Goal: Task Accomplishment & Management: Manage account settings

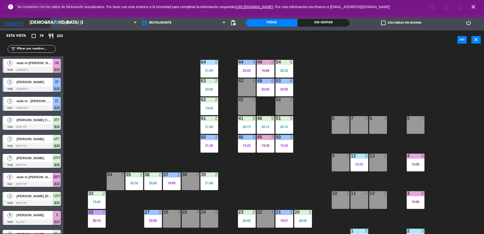
click at [28, 23] on input "[DEMOGRAPHIC_DATA] [DATE]" at bounding box center [56, 23] width 59 height 10
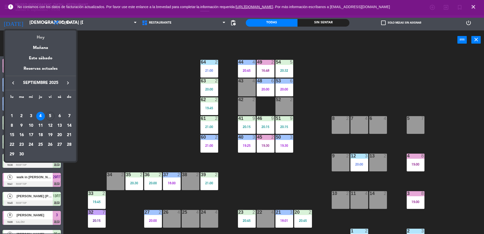
click at [42, 36] on div "Hoy" at bounding box center [40, 35] width 71 height 10
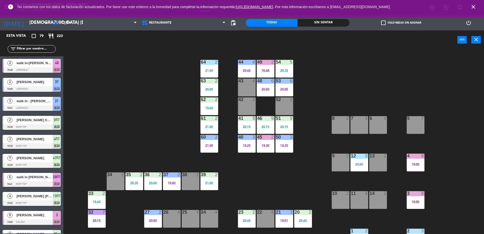
type input "vie. [DATE]"
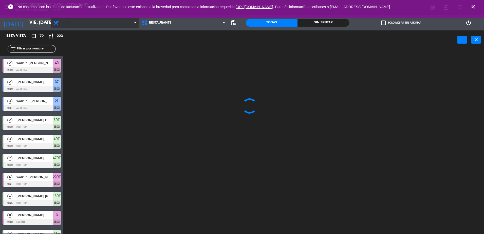
click at [74, 21] on span "Cena" at bounding box center [95, 22] width 89 height 11
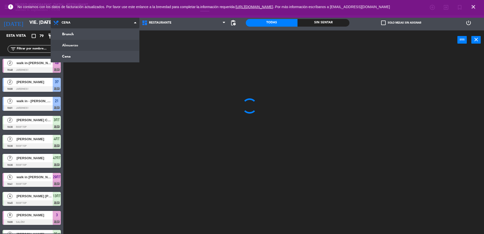
click at [96, 43] on ng-component "menu [GEOGRAPHIC_DATA] - Restaurant viernes 5. septiembre - 11:14 Mis reservas …" at bounding box center [242, 117] width 484 height 235
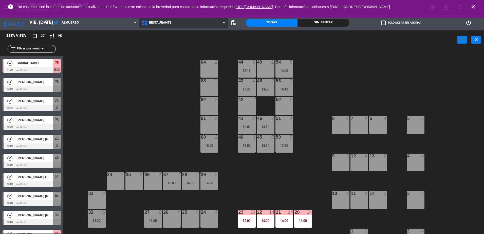
click at [174, 24] on span "Restaurante" at bounding box center [183, 22] width 89 height 11
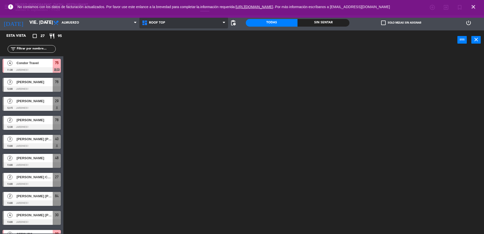
click at [168, 42] on ng-component "menu [GEOGRAPHIC_DATA] - Restaurant viernes 5. septiembre - 11:20 Mis reservas …" at bounding box center [242, 117] width 484 height 235
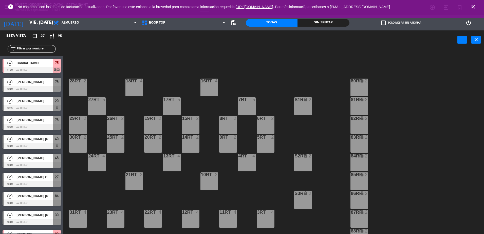
click at [30, 49] on input "text" at bounding box center [35, 49] width 39 height 6
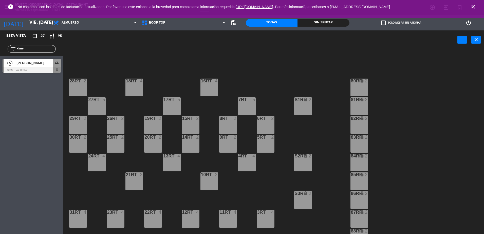
type input "xime"
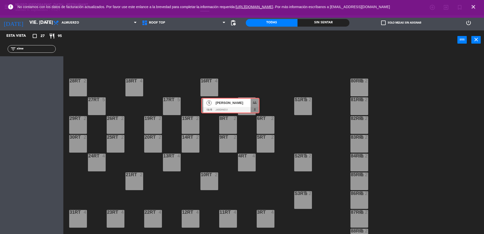
drag, startPoint x: 57, startPoint y: 64, endPoint x: 256, endPoint y: 102, distance: 202.2
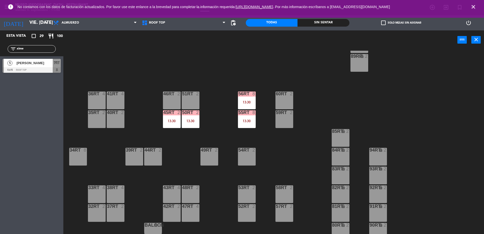
scroll to position [199, 0]
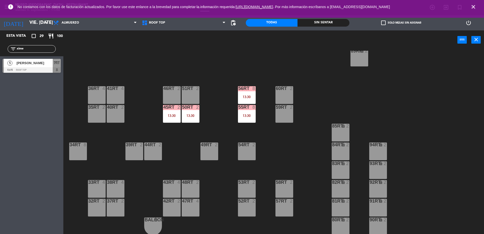
click at [187, 115] on div "13:30" at bounding box center [191, 116] width 18 height 4
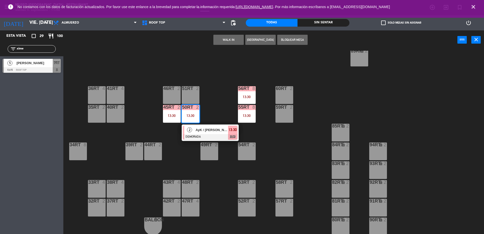
click at [202, 127] on span "AyK / [PERSON_NAME] x2" at bounding box center [212, 129] width 32 height 5
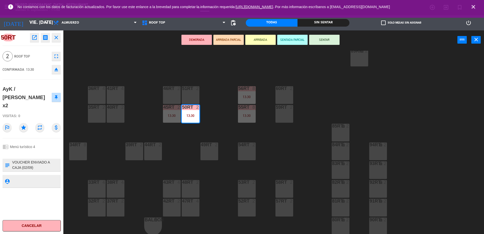
click at [12, 160] on textarea at bounding box center [36, 165] width 48 height 11
type textarea "m50rt| VOUCHER ENVIADO A CAJA (02/09) Ref. [PERSON_NAME] x2 AKB82072 REF: AKB82…"
click at [40, 142] on div "chrome_reader_mode Menú turístico 4" at bounding box center [32, 147] width 58 height 10
click at [35, 142] on div "chrome_reader_mode Menú turístico 4" at bounding box center [32, 147] width 58 height 10
click at [224, 107] on div "18RT 4 16RT 4 28RT 2 80RR lock 2 27RT 5 7RT 5 13:15 S1RT lock 2 17RT 5 81RR loc…" at bounding box center [276, 143] width 416 height 185
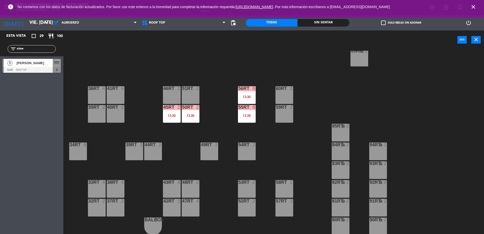
click at [191, 113] on div "50RT 2 13:30" at bounding box center [191, 114] width 18 height 18
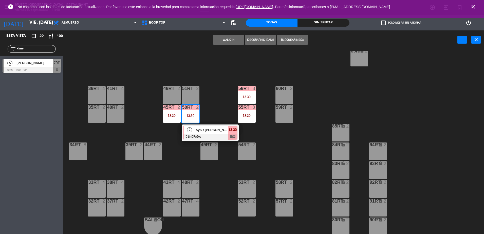
click at [207, 127] on div "AyK / [PERSON_NAME] x2" at bounding box center [211, 130] width 33 height 8
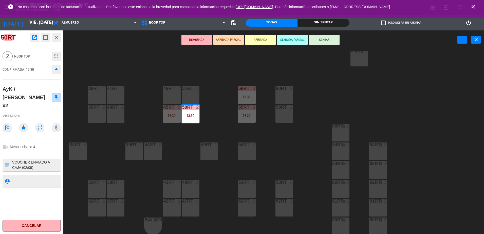
click at [13, 160] on textarea at bounding box center [36, 165] width 48 height 11
type textarea "m50rt| VOUCHER ENVIADO A CAJA (02/09) Ref. [PERSON_NAME] x2 AKB82072 REF: AKB82…"
click at [28, 152] on div at bounding box center [32, 154] width 58 height 4
click at [185, 132] on div "18RT 4 16RT 4 28RT 2 80RR lock 2 27RT 5 7RT 5 13:15 S1RT lock 2 17RT 5 81RR loc…" at bounding box center [276, 143] width 416 height 185
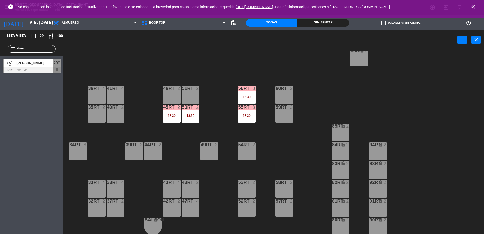
click at [185, 114] on div "13:30" at bounding box center [191, 116] width 18 height 4
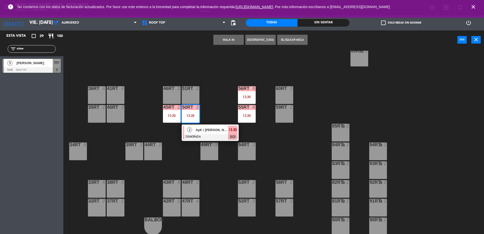
click at [208, 132] on span "AyK / [PERSON_NAME] x2" at bounding box center [212, 129] width 32 height 5
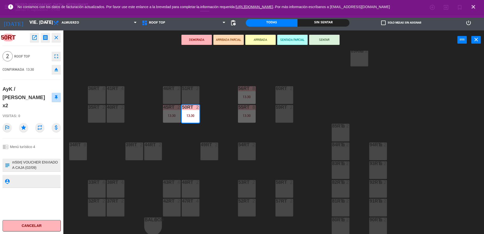
click at [48, 160] on textarea at bounding box center [36, 165] width 48 height 11
click at [33, 39] on icon "open_in_new" at bounding box center [34, 37] width 6 height 6
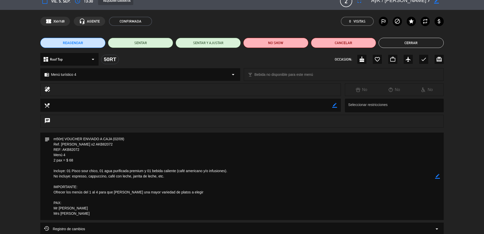
scroll to position [8, 0]
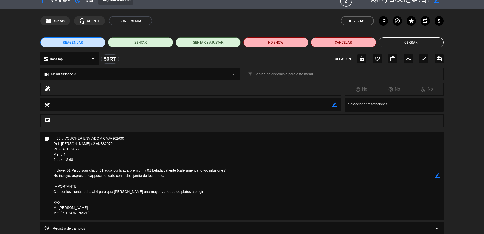
click at [394, 43] on button "Cerrar" at bounding box center [411, 42] width 65 height 10
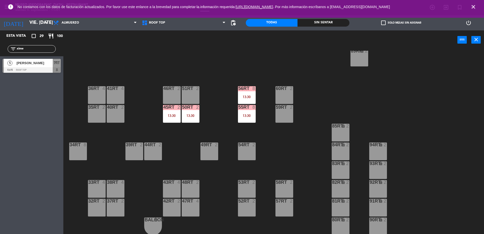
click at [168, 117] on div "13:30" at bounding box center [172, 116] width 18 height 4
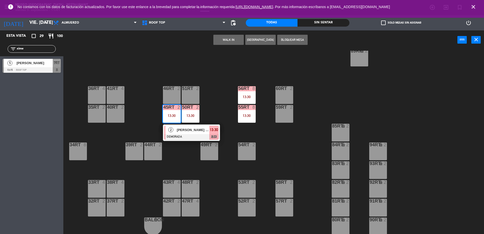
click at [180, 129] on span "[PERSON_NAME] X 2/INSPIRATION [GEOGRAPHIC_DATA]" at bounding box center [193, 129] width 32 height 5
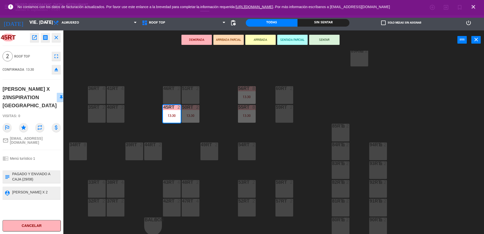
click at [12, 171] on textarea at bounding box center [36, 176] width 48 height 11
type textarea "m45rt| PAGADO Y ENVIADO A CAJA (29/08) [PERSON_NAME] X 2 Menu N°1 2 pax = $ 40 …"
click at [43, 154] on div "chrome_reader_mode Menú turístico 1" at bounding box center [32, 159] width 58 height 10
click at [194, 154] on div "18RT 4 16RT 4 28RT 2 80RR lock 2 27RT 5 7RT 5 13:15 S1RT lock 2 17RT 5 81RR loc…" at bounding box center [276, 143] width 416 height 185
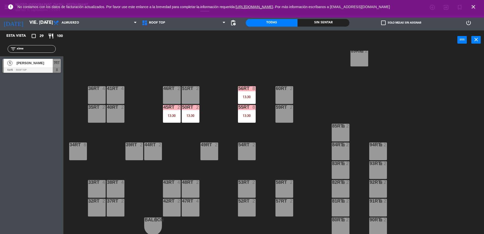
click at [168, 114] on div "13:30" at bounding box center [172, 116] width 18 height 4
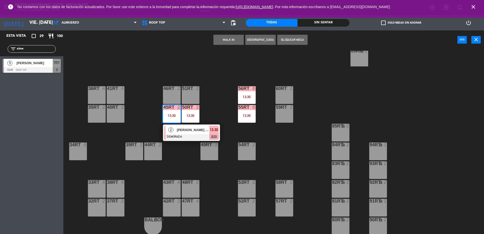
click at [191, 135] on div at bounding box center [191, 137] width 55 height 6
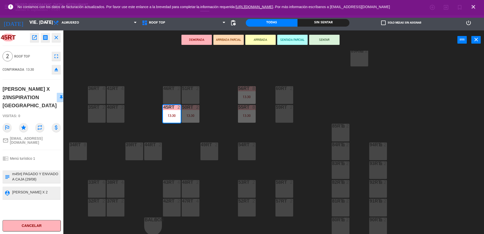
click at [179, 154] on div "18RT 4 16RT 4 28RT 2 80RR lock 2 27RT 5 7RT 5 13:15 S1RT lock 2 17RT 5 81RR loc…" at bounding box center [276, 143] width 416 height 185
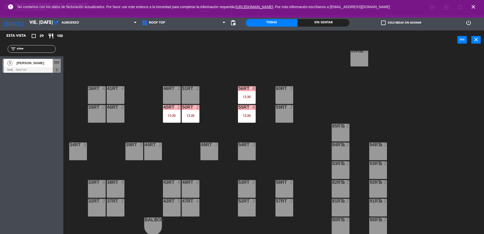
click at [249, 118] on div "55RT 8 13:30" at bounding box center [247, 114] width 18 height 18
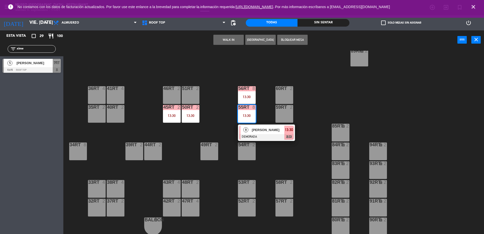
click at [268, 140] on div "8 [PERSON_NAME] DEMORADA 13:30 chat" at bounding box center [266, 132] width 57 height 16
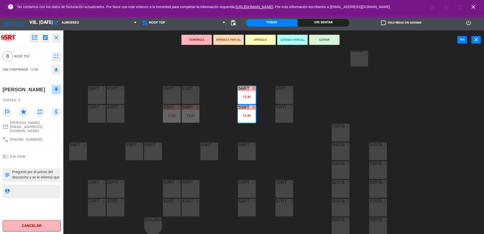
click at [28, 169] on textarea at bounding box center [36, 174] width 48 height 11
click at [13, 169] on textarea at bounding box center [36, 174] width 48 height 11
type textarea "m55-56rt| Preguntó por el precio del descorche y se le informó que es de S/ 50 …"
click at [39, 154] on div "chrome_reader_mode A la Carte" at bounding box center [32, 157] width 58 height 10
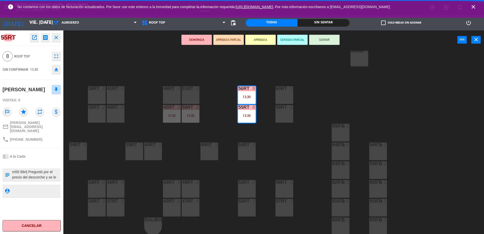
click at [39, 154] on div "chrome_reader_mode A la Carte" at bounding box center [32, 157] width 58 height 10
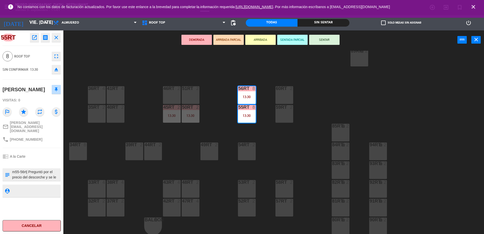
click at [235, 140] on div "18RT 4 16RT 4 28RT 2 80RR lock 2 27RT 5 7RT 5 13:15 S1RT lock 2 17RT 5 81RR loc…" at bounding box center [276, 143] width 416 height 185
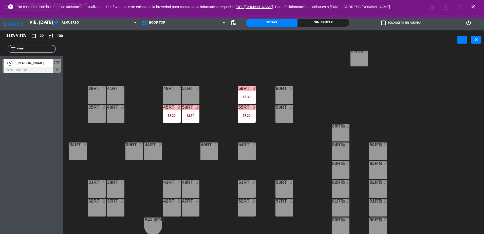
click at [245, 116] on div "13:30" at bounding box center [247, 116] width 18 height 4
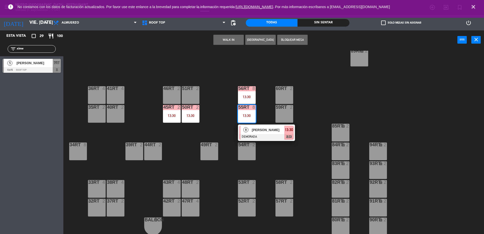
click at [269, 136] on div at bounding box center [266, 137] width 55 height 6
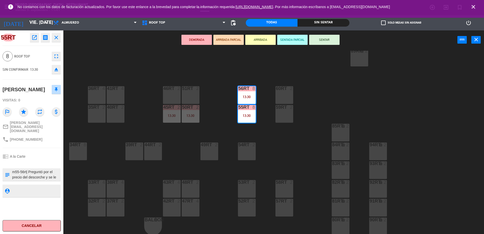
click at [232, 177] on div "18RT 4 16RT 4 28RT 2 80RR lock 2 27RT 5 7RT 5 13:15 S1RT lock 2 17RT 5 81RR loc…" at bounding box center [276, 143] width 416 height 185
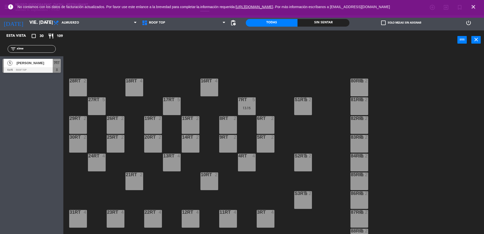
click at [474, 7] on icon "close" at bounding box center [474, 7] width 6 height 6
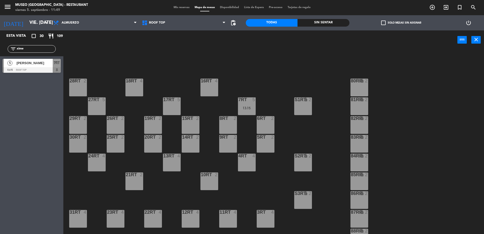
scroll to position [199, 0]
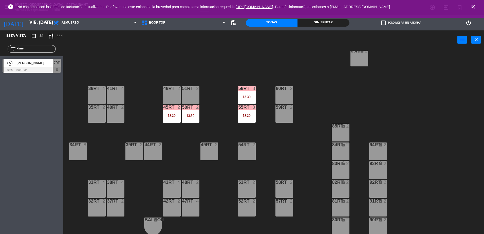
click at [478, 9] on span "close" at bounding box center [474, 7] width 14 height 14
click at [474, 6] on icon "close" at bounding box center [474, 7] width 6 height 6
click at [252, 112] on div "55RT 8 13:30" at bounding box center [247, 114] width 18 height 18
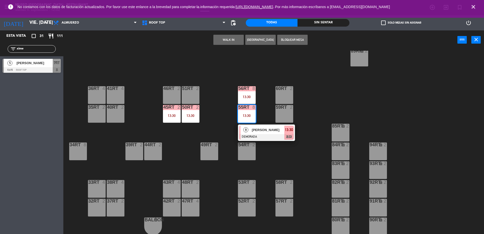
click at [282, 154] on div "18RT 4 16RT 4 28RT 2 80RR lock 2 27RT 5 7RT 5 13:15 S1RT lock 2 17RT 5 81RR loc…" at bounding box center [276, 143] width 416 height 185
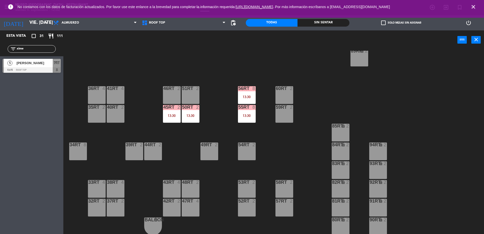
click at [187, 114] on div "13:30" at bounding box center [191, 116] width 18 height 4
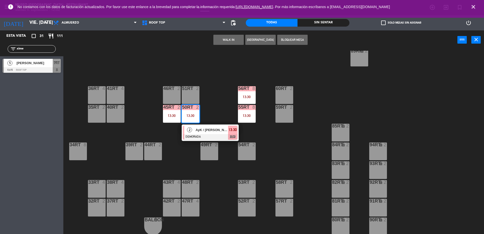
click at [219, 117] on div "18RT 4 16RT 4 28RT 2 80RR lock 2 27RT 5 7RT 5 13:15 S1RT lock 2 17RT 5 81RR loc…" at bounding box center [276, 143] width 416 height 185
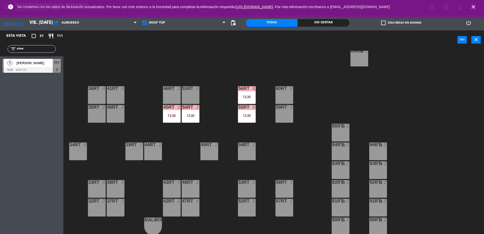
click at [179, 109] on div "50RT" at bounding box center [182, 107] width 8 height 5
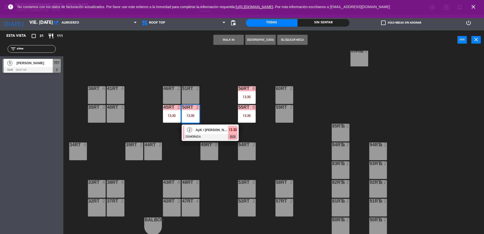
click at [172, 110] on div "45RT 2" at bounding box center [172, 107] width 18 height 5
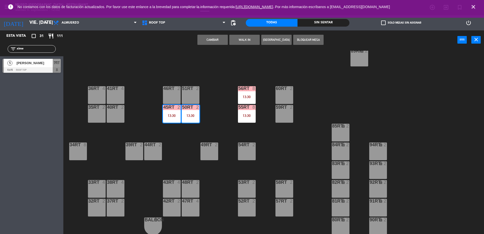
click at [180, 152] on div "18RT 4 16RT 4 28RT 2 80RR lock 2 27RT 5 7RT 5 13:15 S1RT lock 2 17RT 5 81RR loc…" at bounding box center [276, 143] width 416 height 185
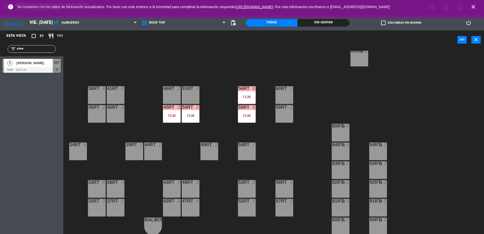
click at [167, 113] on div "45RT 2 13:30" at bounding box center [172, 114] width 18 height 18
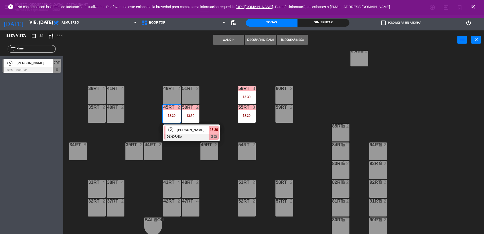
click at [210, 131] on span "13:30" at bounding box center [214, 130] width 8 height 6
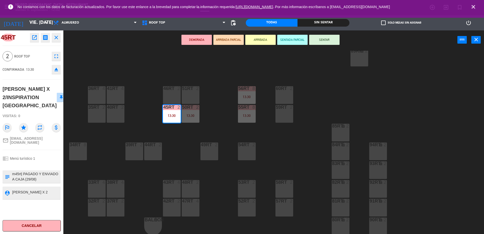
click at [217, 121] on div "18RT 4 16RT 4 28RT 2 80RR lock 2 27RT 5 7RT 5 13:15 S1RT lock 2 17RT 5 81RR loc…" at bounding box center [276, 143] width 416 height 185
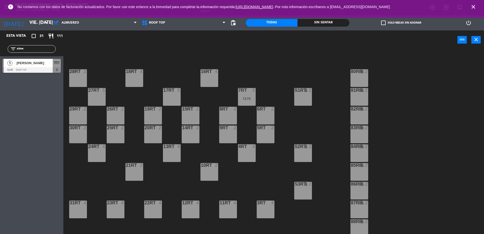
scroll to position [0, 0]
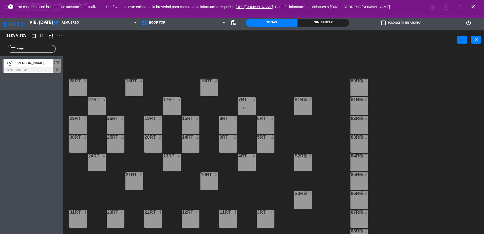
click at [47, 48] on input "xime" at bounding box center [35, 49] width 39 height 6
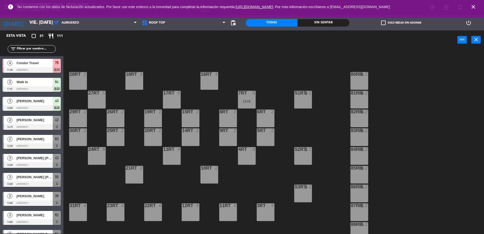
scroll to position [6, 0]
click at [246, 105] on div "7RT 5 13:15" at bounding box center [247, 100] width 18 height 18
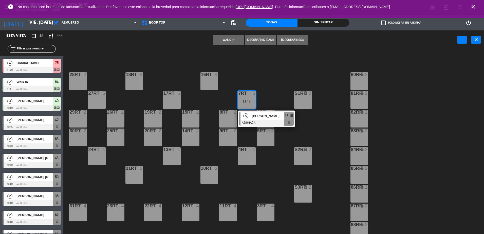
click at [313, 141] on div "18RT 4 16RT 4 28RT 2 80RR lock 2 27RT 5 7RT 5 13:15 5 [PERSON_NAME] ASIGNADA 13…" at bounding box center [276, 143] width 416 height 185
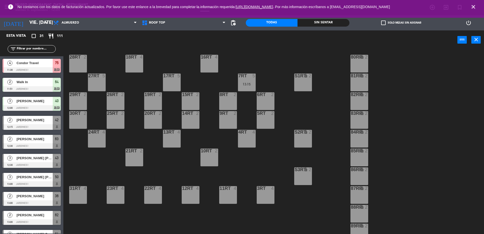
scroll to position [23, 0]
click at [475, 5] on icon "close" at bounding box center [474, 7] width 6 height 6
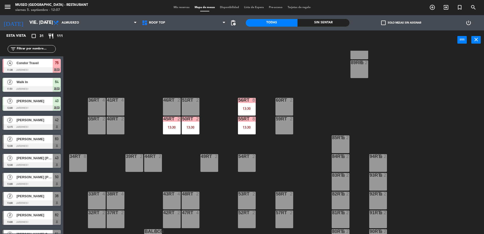
scroll to position [199, 0]
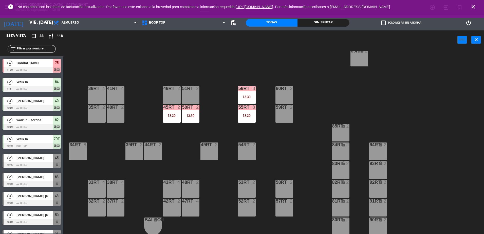
click at [476, 7] on icon "close" at bounding box center [474, 7] width 6 height 6
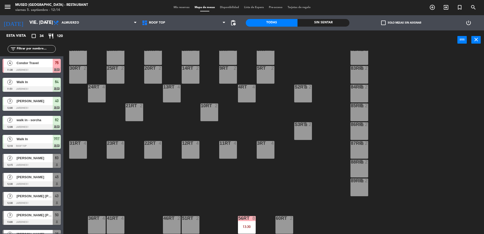
scroll to position [0, 0]
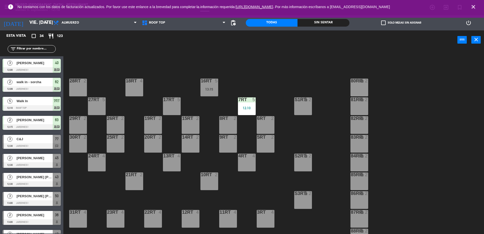
click at [475, 6] on icon "close" at bounding box center [474, 7] width 6 height 6
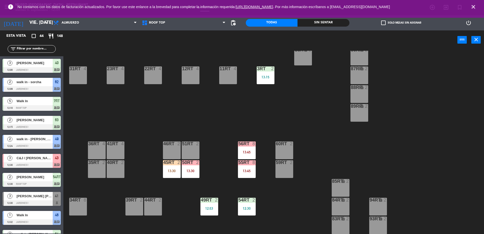
scroll to position [145, 0]
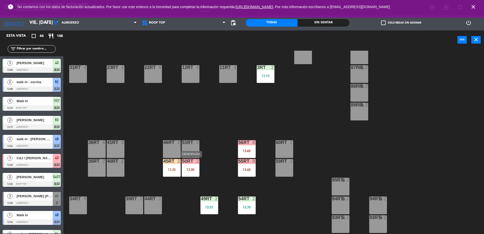
click at [193, 169] on div "13:30" at bounding box center [191, 170] width 18 height 4
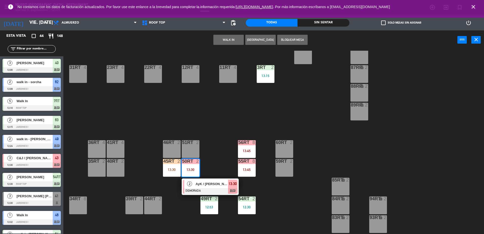
click at [204, 194] on div "2 AyK / [PERSON_NAME] x2 DEMORADA 13:30 chat" at bounding box center [210, 186] width 57 height 16
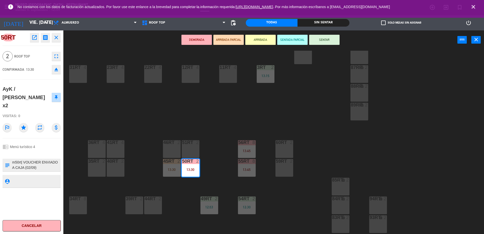
click at [215, 155] on div "18RT 4 16RT 5 13:15 28RT 2 80RR lock 2 27RT 5 7RT 5 12:10 S1RT lock 2 17RT 5 81…" at bounding box center [276, 143] width 416 height 185
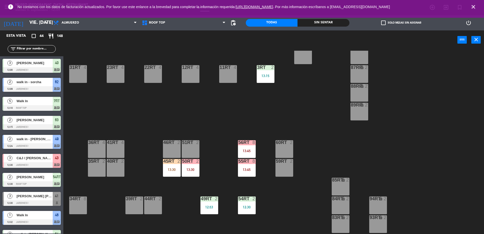
scroll to position [1, 0]
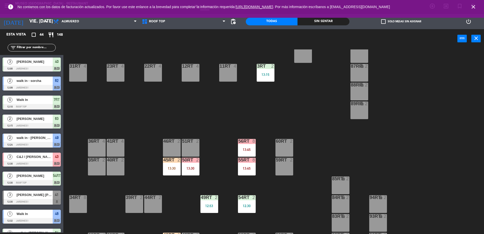
click at [187, 170] on div "13:30" at bounding box center [191, 169] width 18 height 4
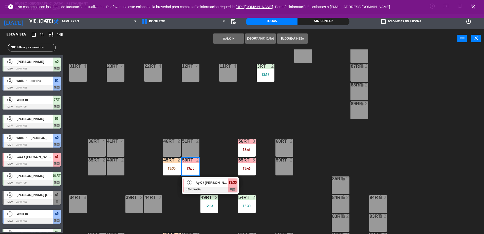
click at [195, 180] on div "AyK / [PERSON_NAME] x2" at bounding box center [211, 182] width 33 height 8
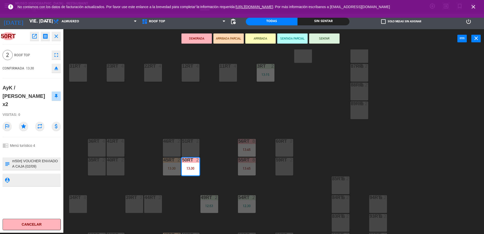
click at [225, 42] on button "ARRIBADA PARCIAL" at bounding box center [228, 38] width 30 height 10
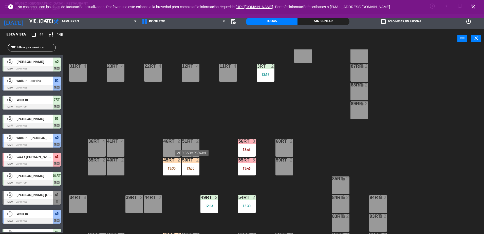
click at [198, 165] on div "50RT 2 13:30" at bounding box center [191, 167] width 18 height 18
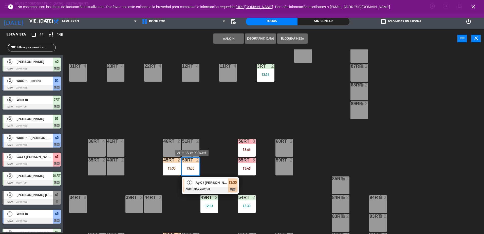
click at [207, 186] on div "AyK / [PERSON_NAME] x2" at bounding box center [211, 182] width 33 height 8
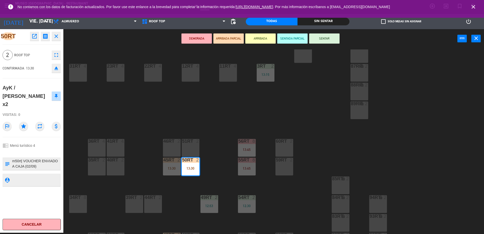
click at [223, 159] on div "18RT 4 16RT 5 13:15 28RT 2 80RR lock 2 27RT 5 7RT 5 12:10 S1RT lock 2 17RT 5 81…" at bounding box center [276, 141] width 416 height 185
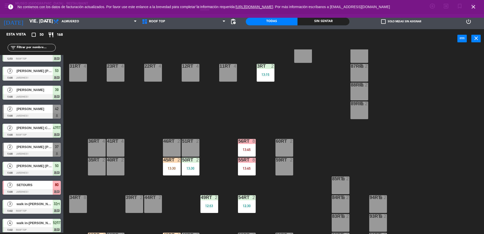
scroll to position [0, 0]
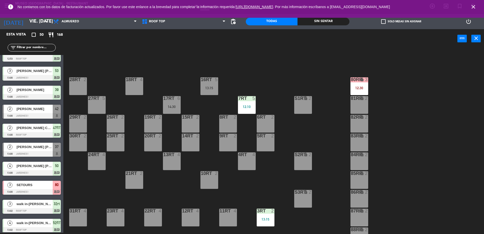
click at [248, 110] on div "7RT 5 12:10" at bounding box center [247, 105] width 18 height 18
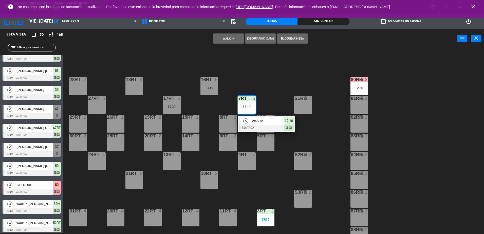
click at [252, 129] on div at bounding box center [266, 128] width 55 height 6
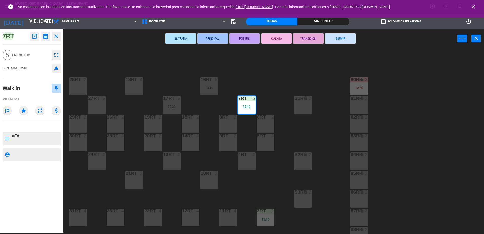
click at [162, 79] on div "18RT 4 16RT 5 13:15 28RT 2 80RR lock 3 12:30 27RT 5 7RT 5 12:10 S1RT lock 2 17R…" at bounding box center [276, 141] width 416 height 185
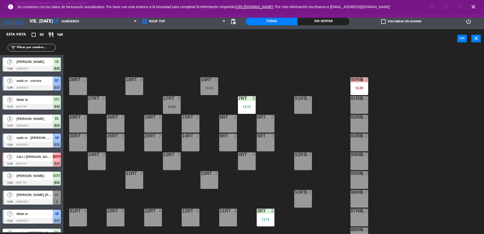
click at [40, 47] on input "text" at bounding box center [35, 48] width 39 height 6
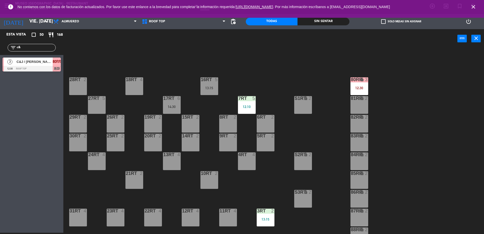
type input "c&"
click at [43, 66] on div at bounding box center [32, 69] width 58 height 6
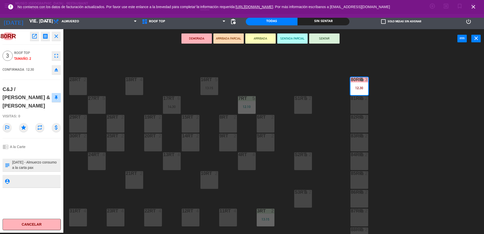
click at [44, 160] on textarea at bounding box center [36, 165] width 48 height 11
click at [266, 86] on div "18RT 4 16RT 5 13:15 28RT 2 80RR lock 3 12:30 27RT 5 7RT 5 12:10 S1RT lock 2 17R…" at bounding box center [276, 141] width 416 height 185
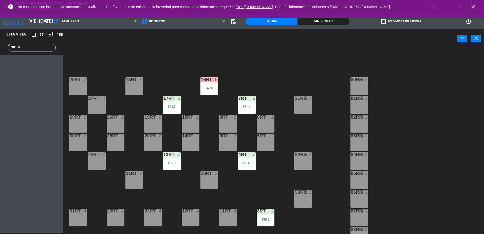
scroll to position [199, 0]
